Goal: Information Seeking & Learning: Understand process/instructions

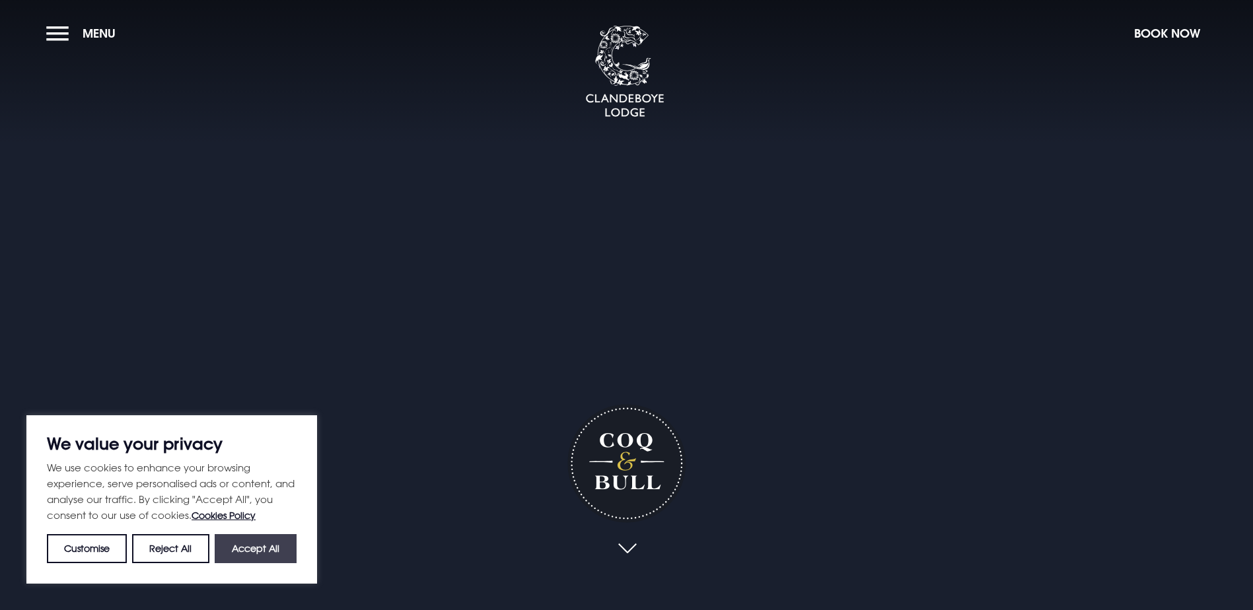
click at [248, 552] on button "Accept All" at bounding box center [256, 548] width 82 height 29
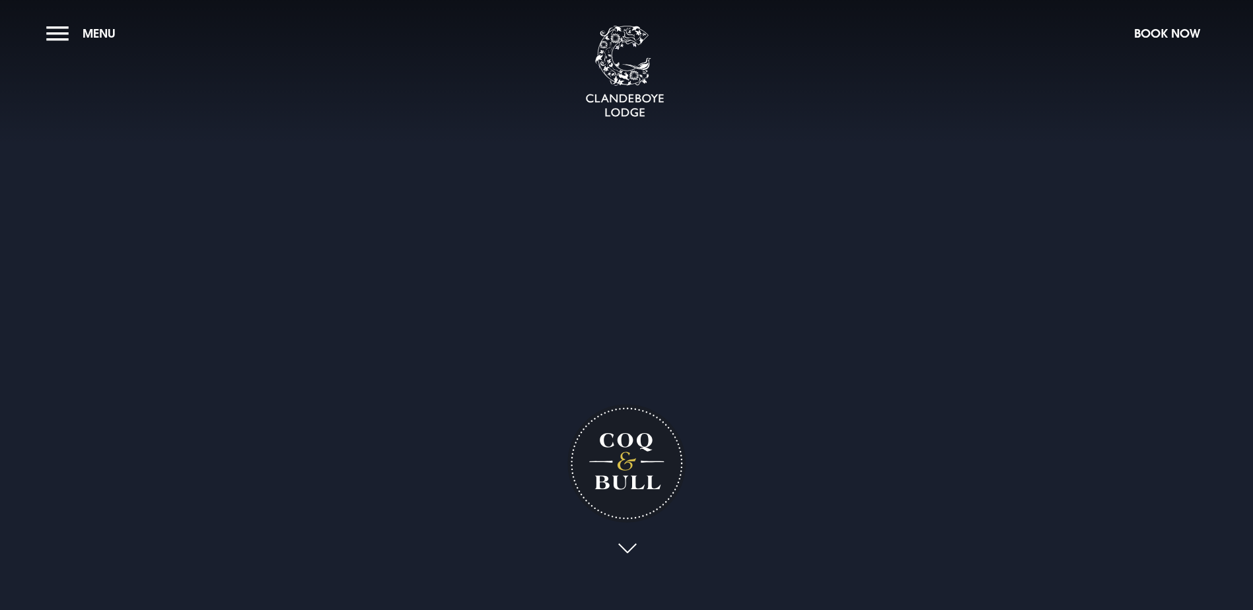
checkbox input "true"
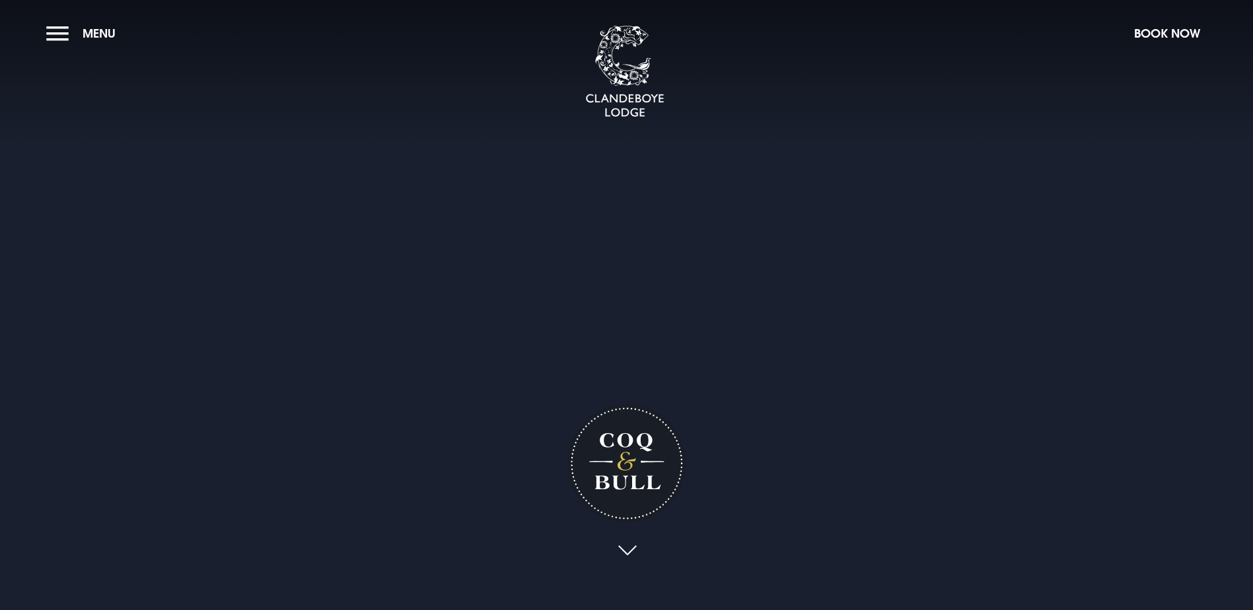
click at [627, 537] on link at bounding box center [627, 551] width 30 height 29
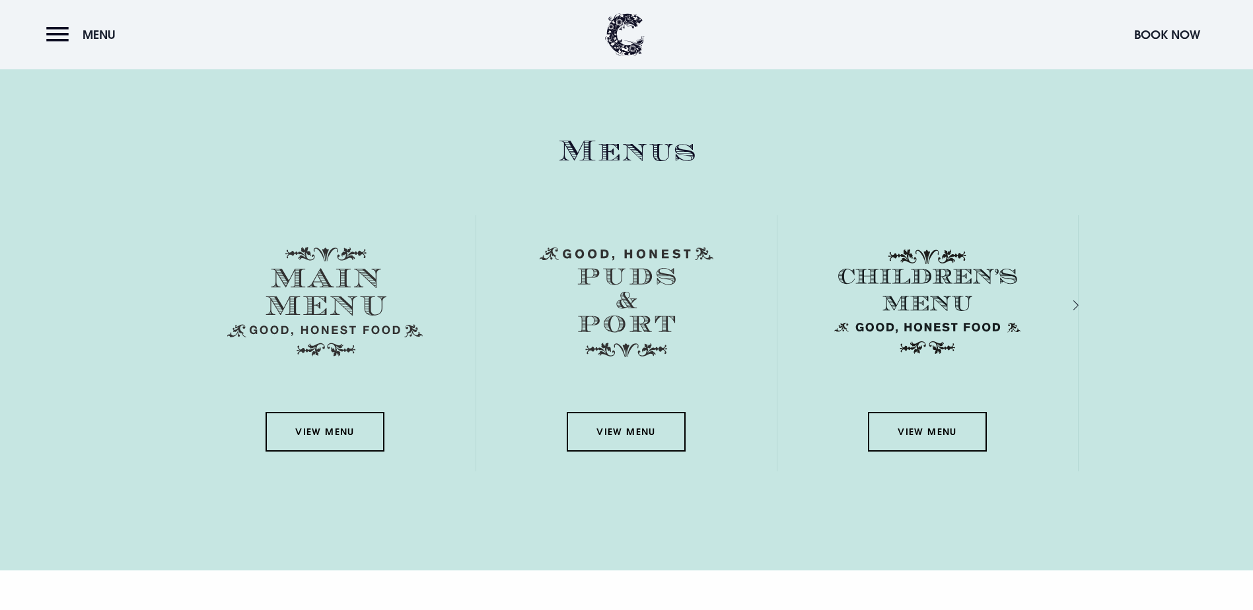
scroll to position [1931, 0]
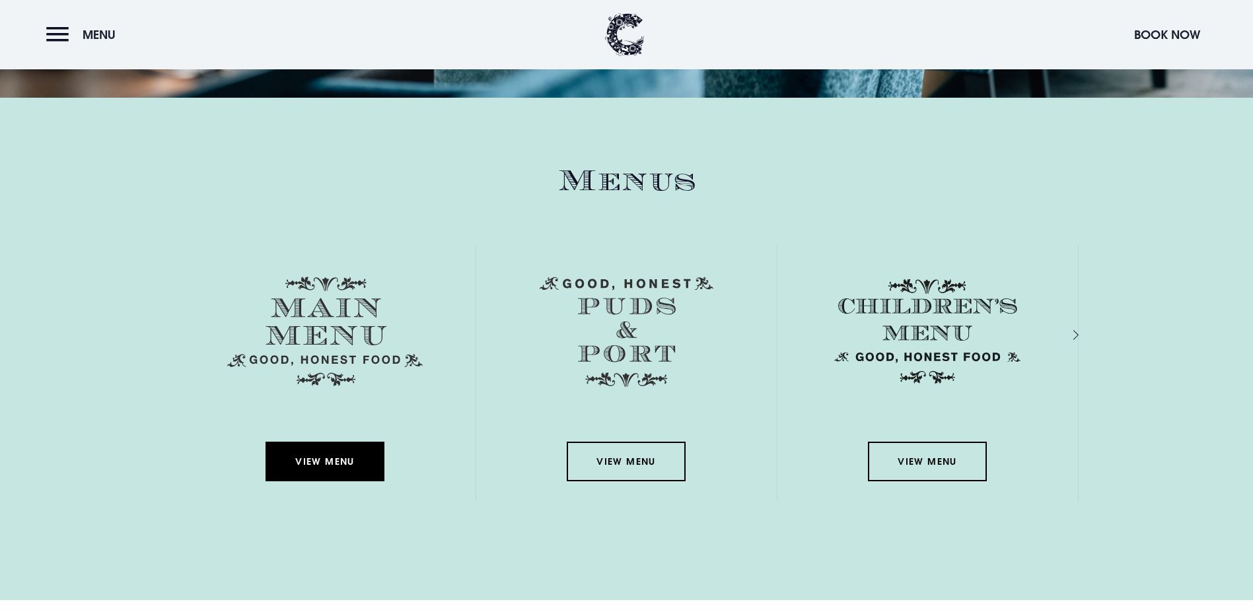
click at [307, 442] on link "View Menu" at bounding box center [324, 462] width 119 height 40
